Goal: Information Seeking & Learning: Learn about a topic

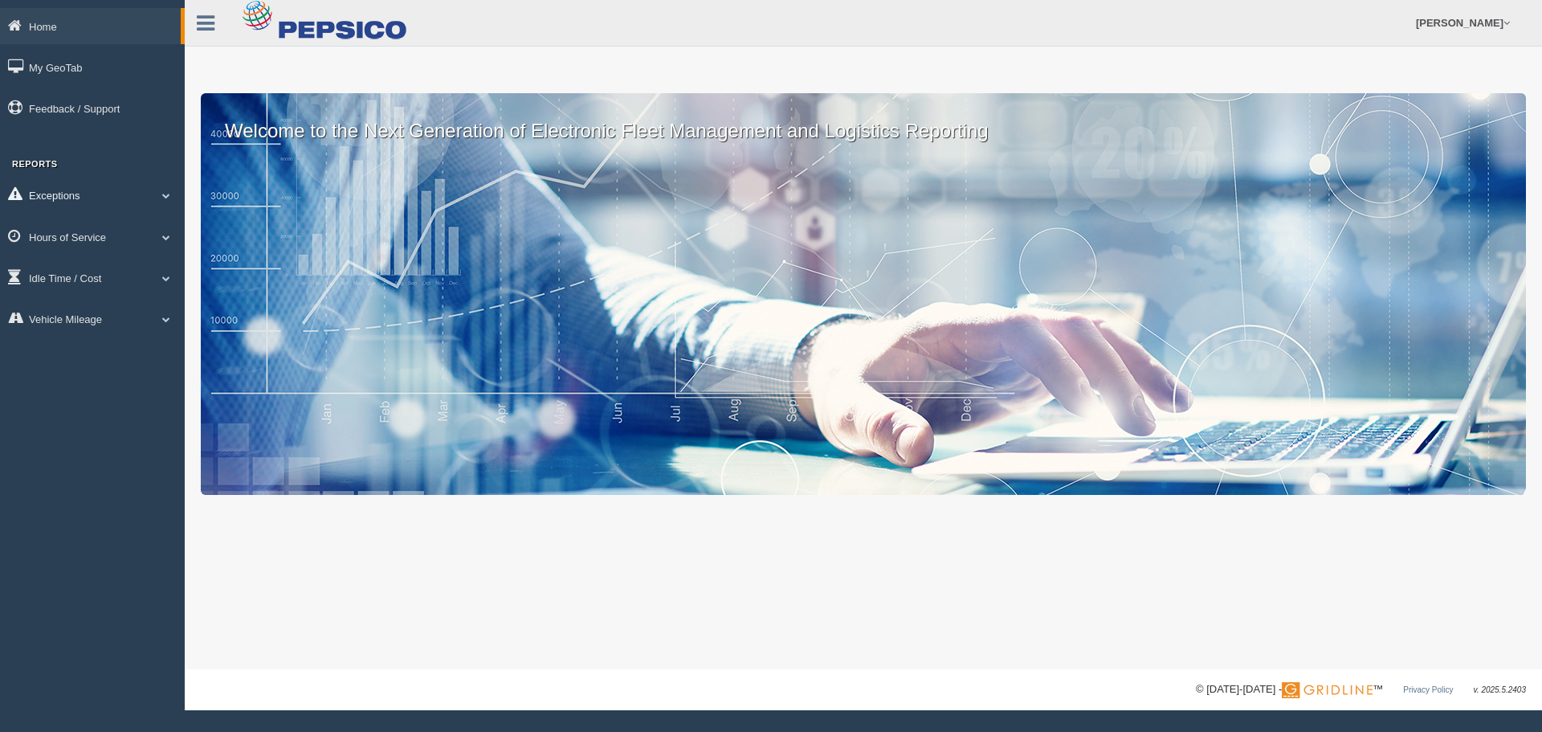
click at [165, 194] on span at bounding box center [166, 195] width 21 height 8
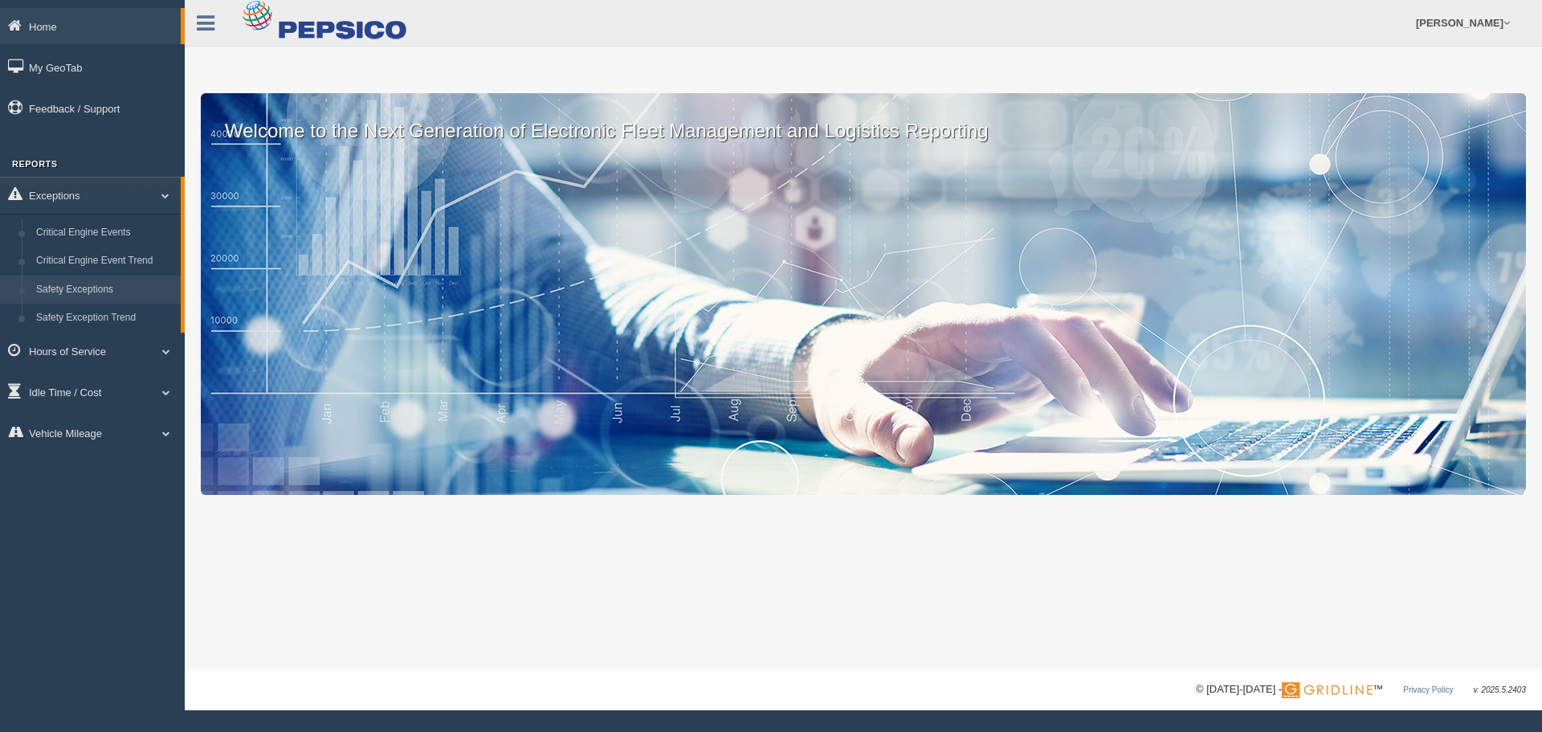
click at [110, 288] on link "Safety Exceptions" at bounding box center [105, 289] width 152 height 29
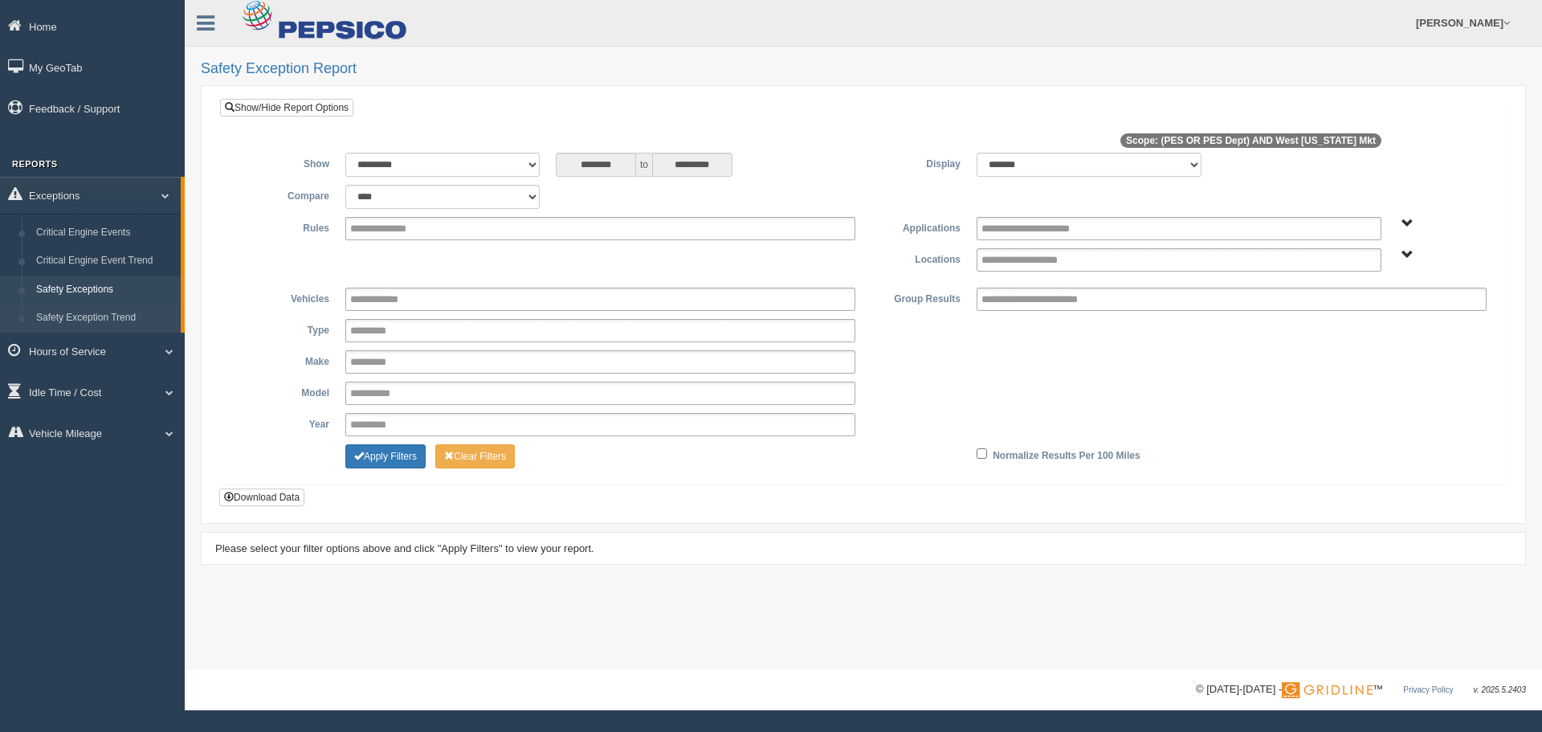
click at [107, 314] on link "Safety Exception Trend" at bounding box center [105, 318] width 152 height 29
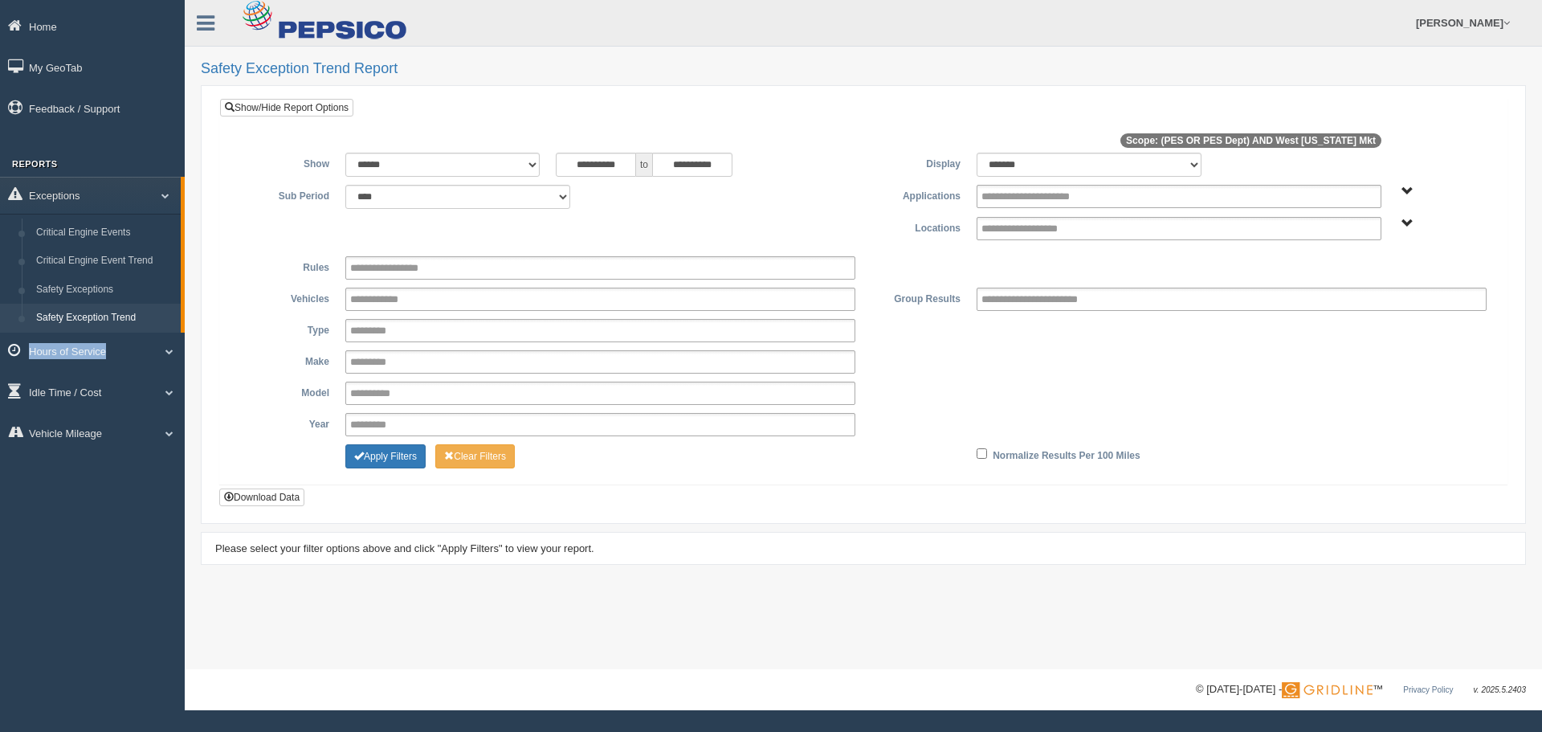
drag, startPoint x: 182, startPoint y: 315, endPoint x: 182, endPoint y: 336, distance: 20.9
click at [182, 337] on ul "Exceptions Critical Engine Events Critical Engine Event Trend Safety Exceptions…" at bounding box center [92, 316] width 185 height 279
click at [210, 295] on div "**********" at bounding box center [863, 304] width 1325 height 439
